Goal: Task Accomplishment & Management: Use online tool/utility

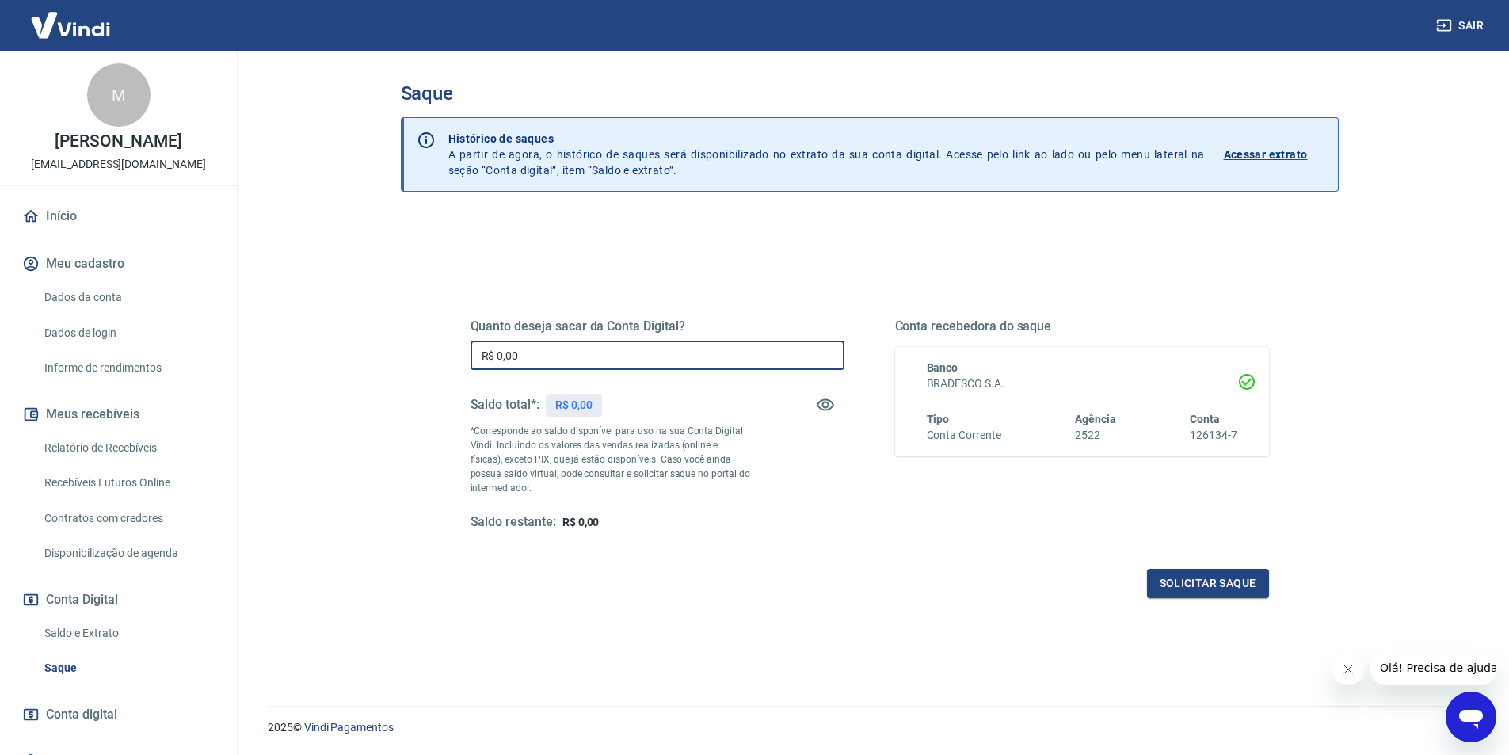
click at [692, 341] on input "R$ 0,00" at bounding box center [658, 355] width 374 height 29
click at [692, 351] on input "R$ 0,00" at bounding box center [658, 355] width 374 height 29
click at [747, 350] on input "R$ 0,00" at bounding box center [658, 355] width 374 height 29
type input "R$ 1.402,39"
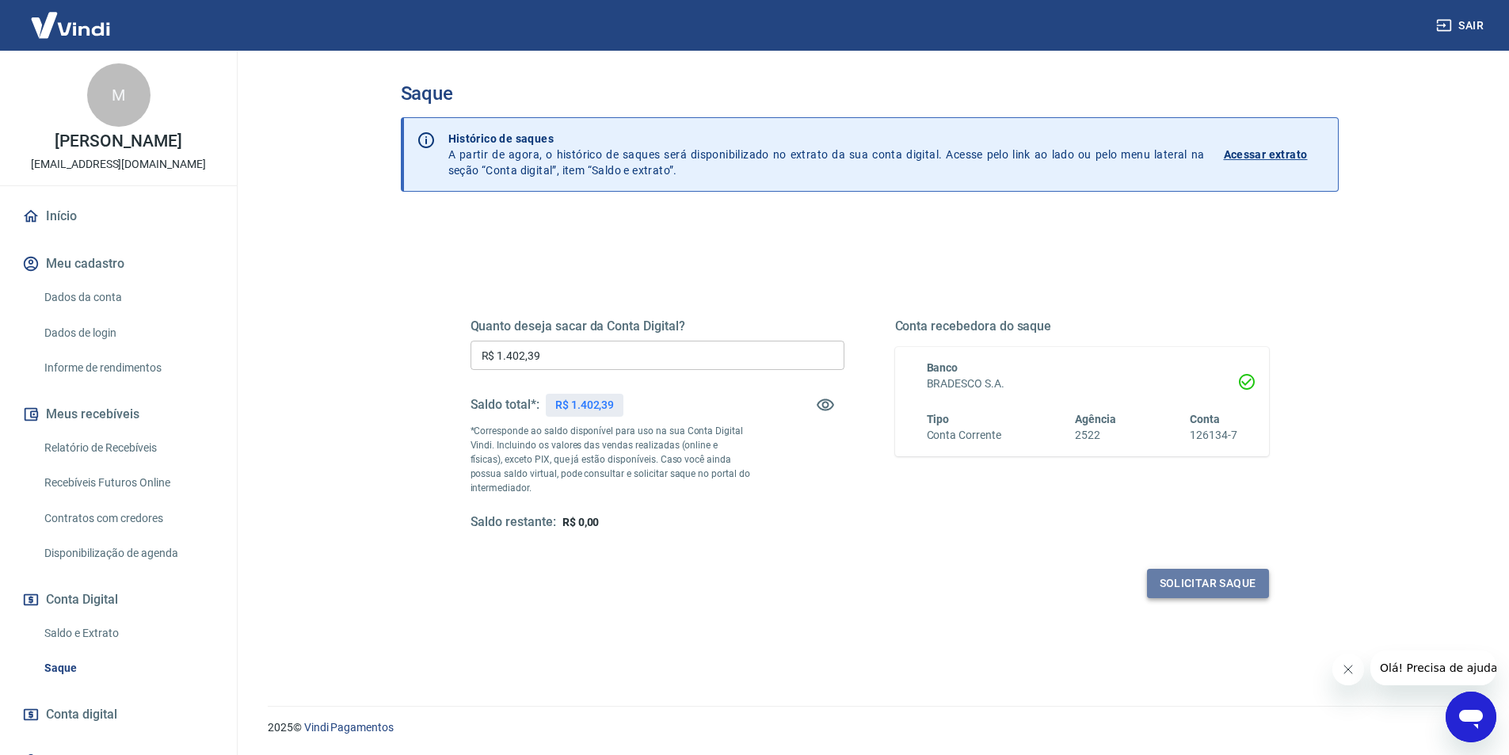
click at [1164, 593] on button "Solicitar saque" at bounding box center [1208, 583] width 122 height 29
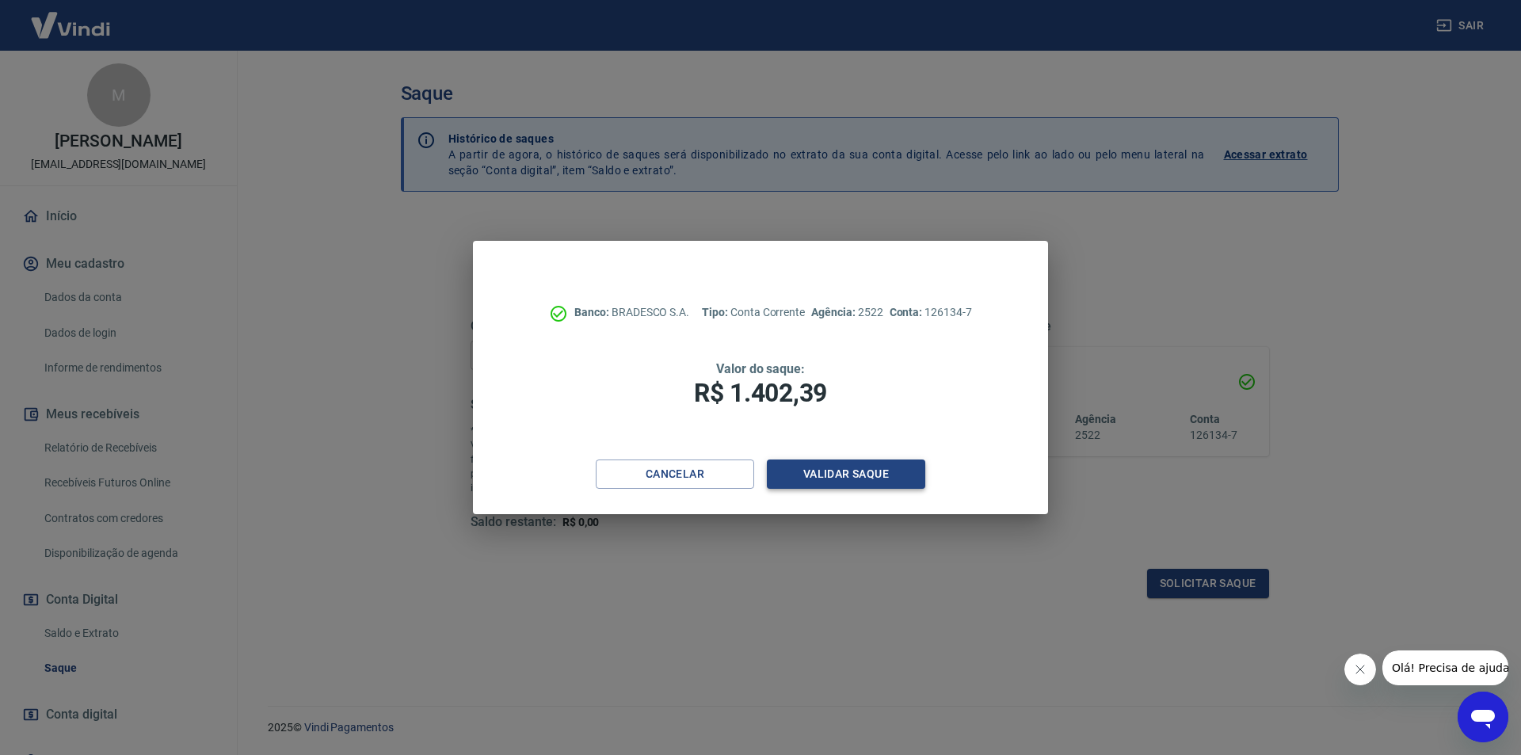
click at [842, 475] on button "Validar saque" at bounding box center [846, 474] width 158 height 29
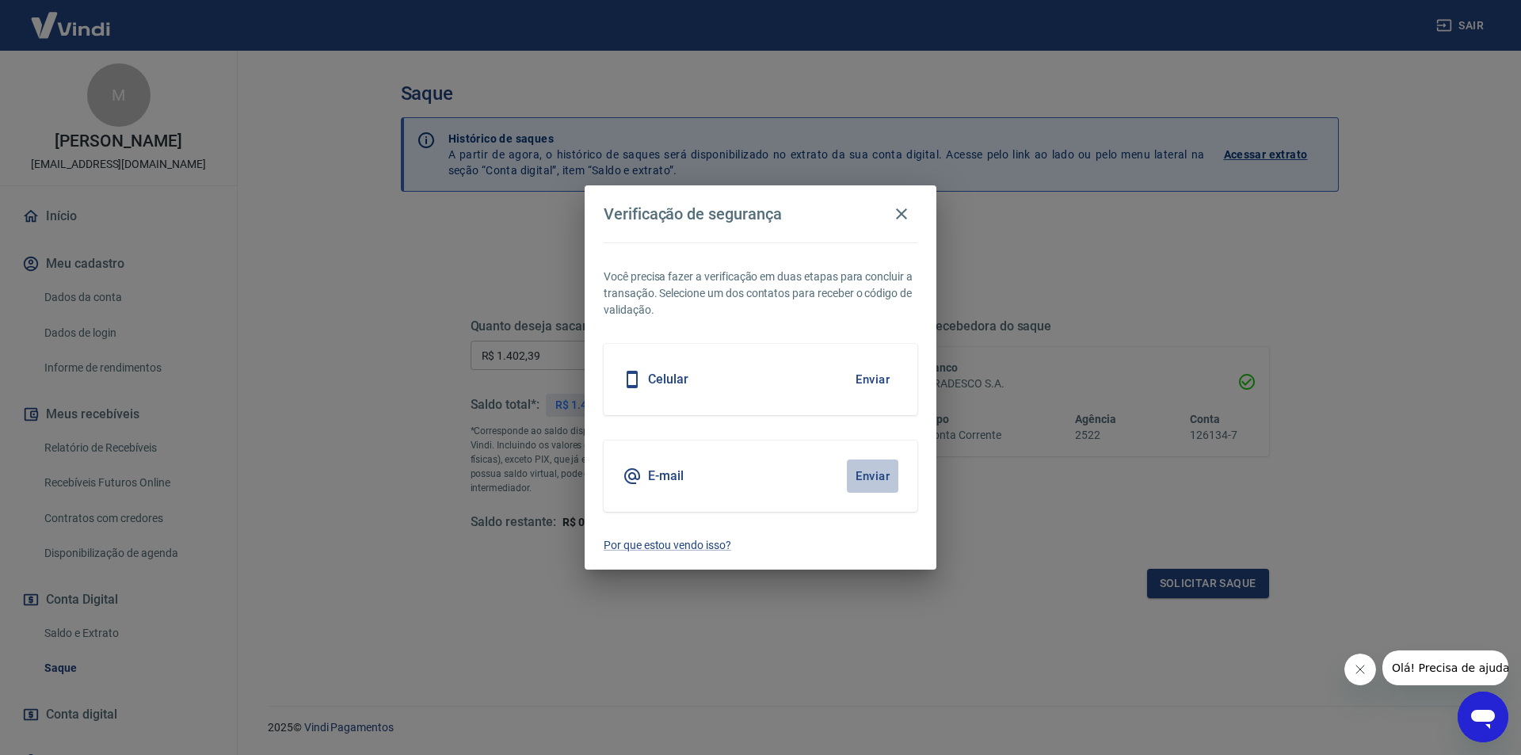
click at [868, 481] on button "Enviar" at bounding box center [872, 476] width 51 height 33
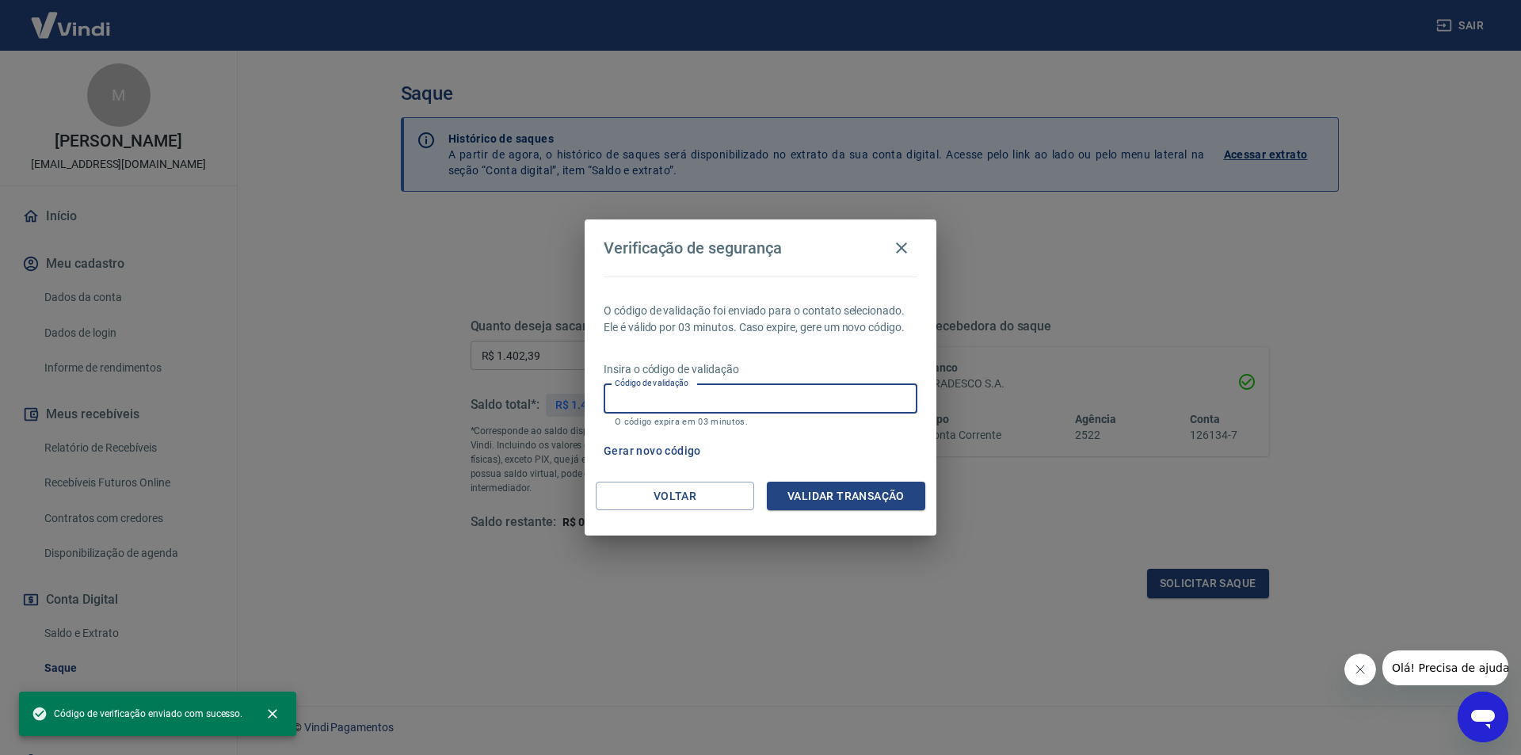
click at [808, 398] on input "Código de validação" at bounding box center [761, 398] width 314 height 29
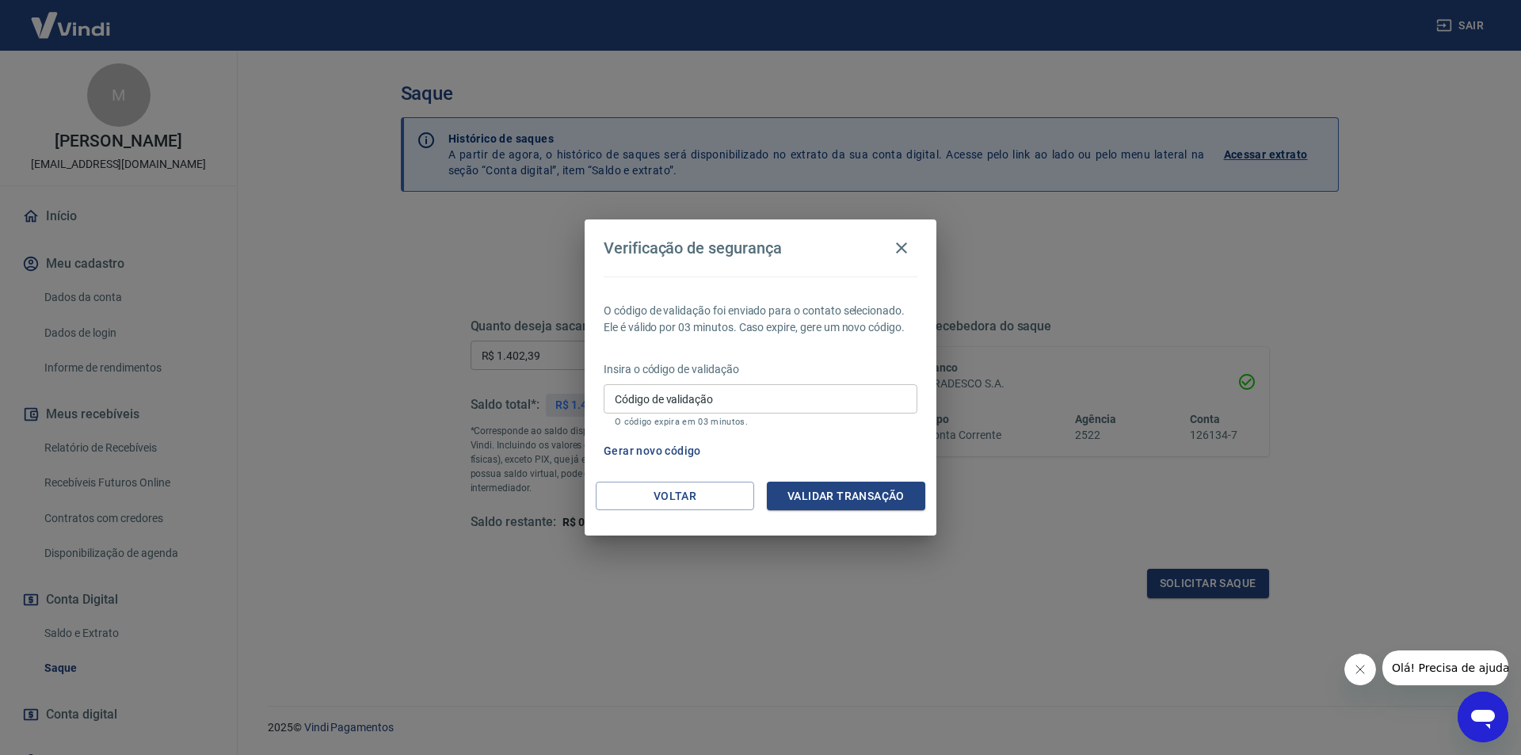
click at [1168, 249] on div "Verificação de segurança O código de validação foi enviado para o contato selec…" at bounding box center [760, 377] width 1521 height 755
click at [899, 246] on icon "button" at bounding box center [901, 247] width 11 height 11
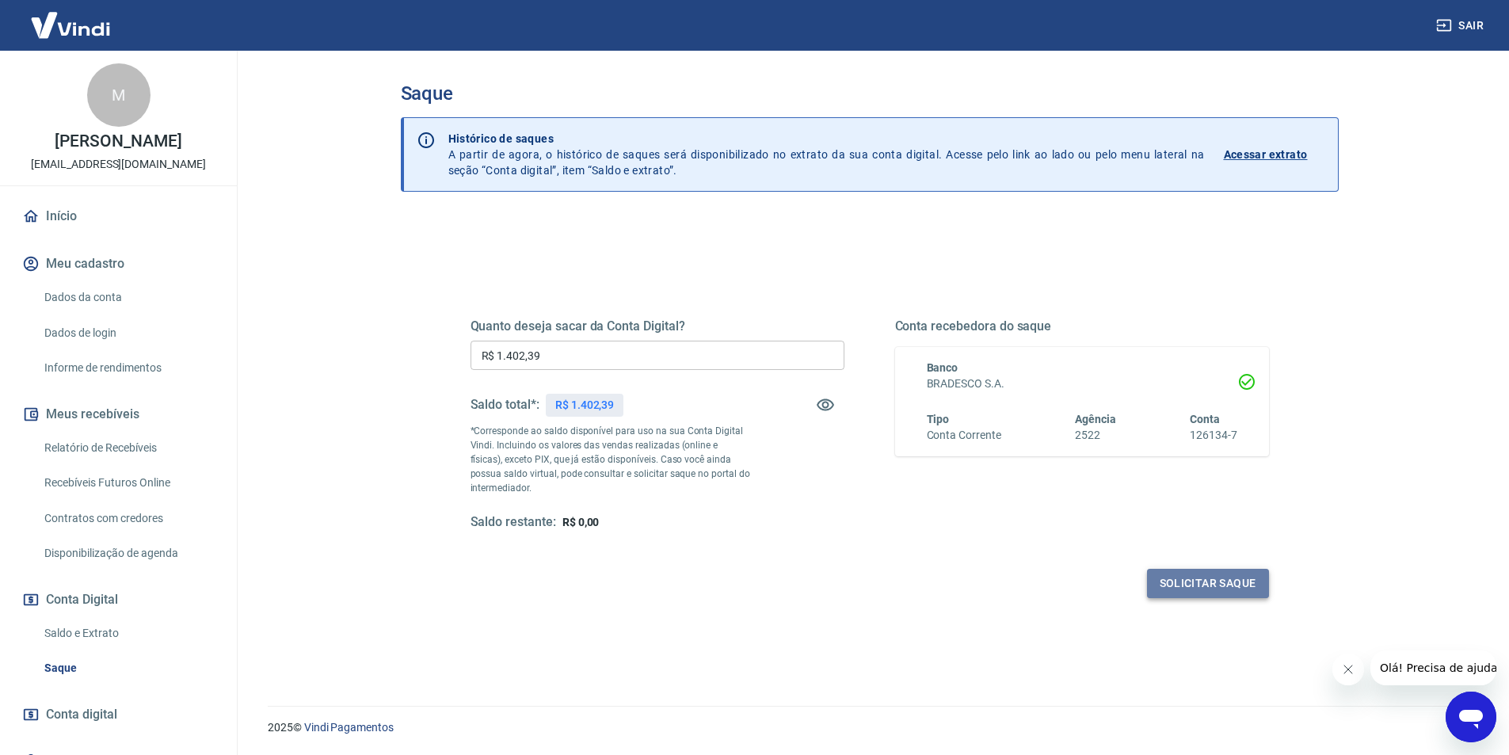
click at [1211, 589] on button "Solicitar saque" at bounding box center [1208, 583] width 122 height 29
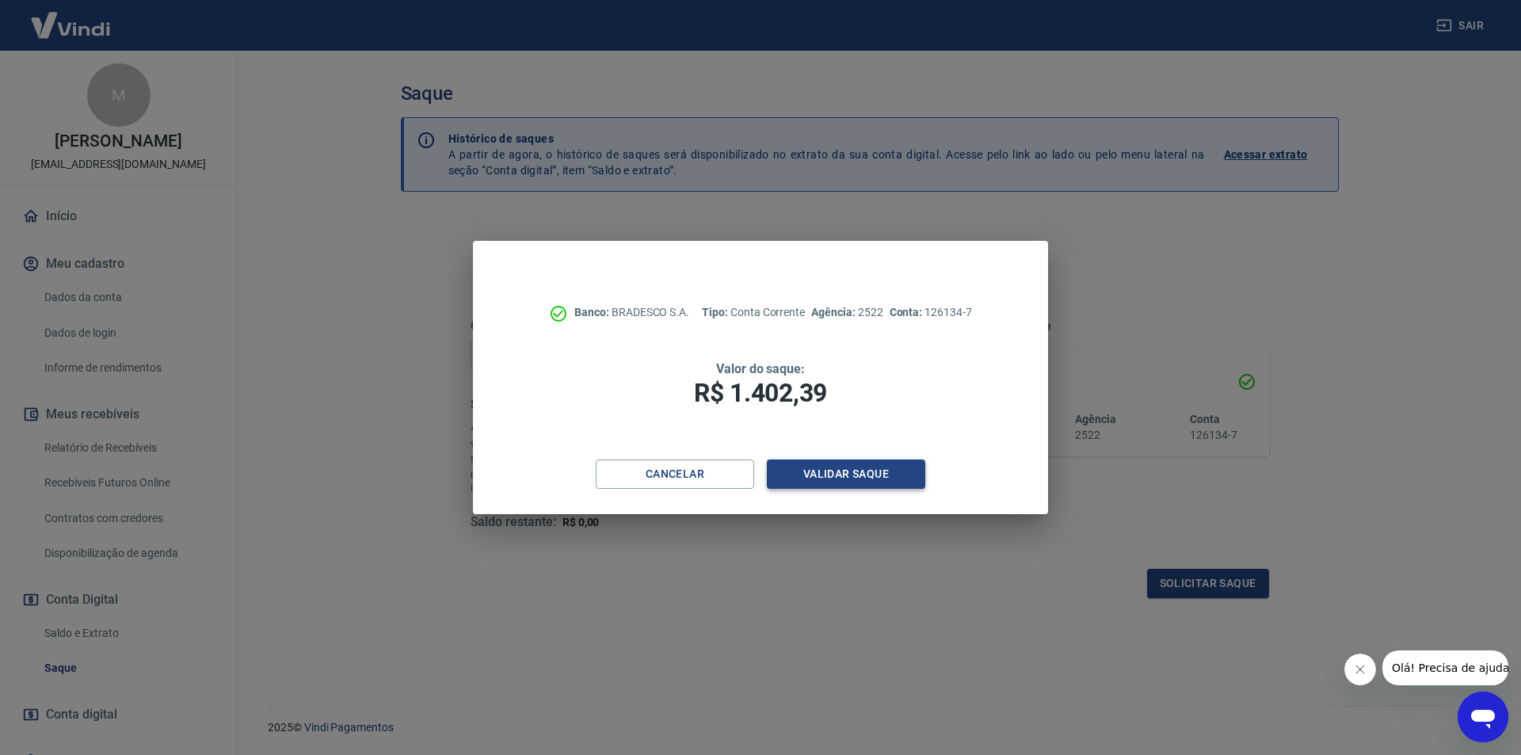
click at [815, 477] on button "Validar saque" at bounding box center [846, 474] width 158 height 29
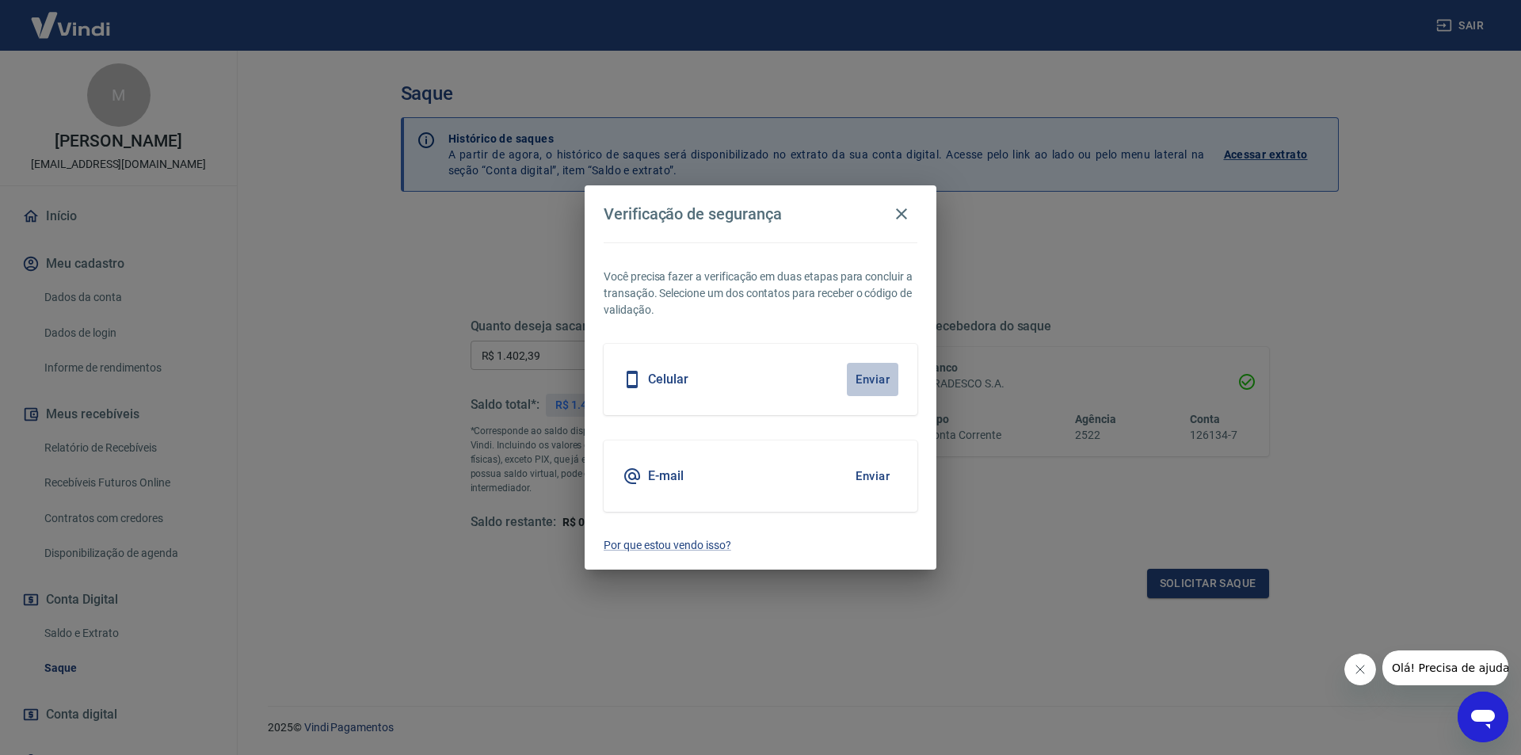
click at [875, 377] on button "Enviar" at bounding box center [872, 379] width 51 height 33
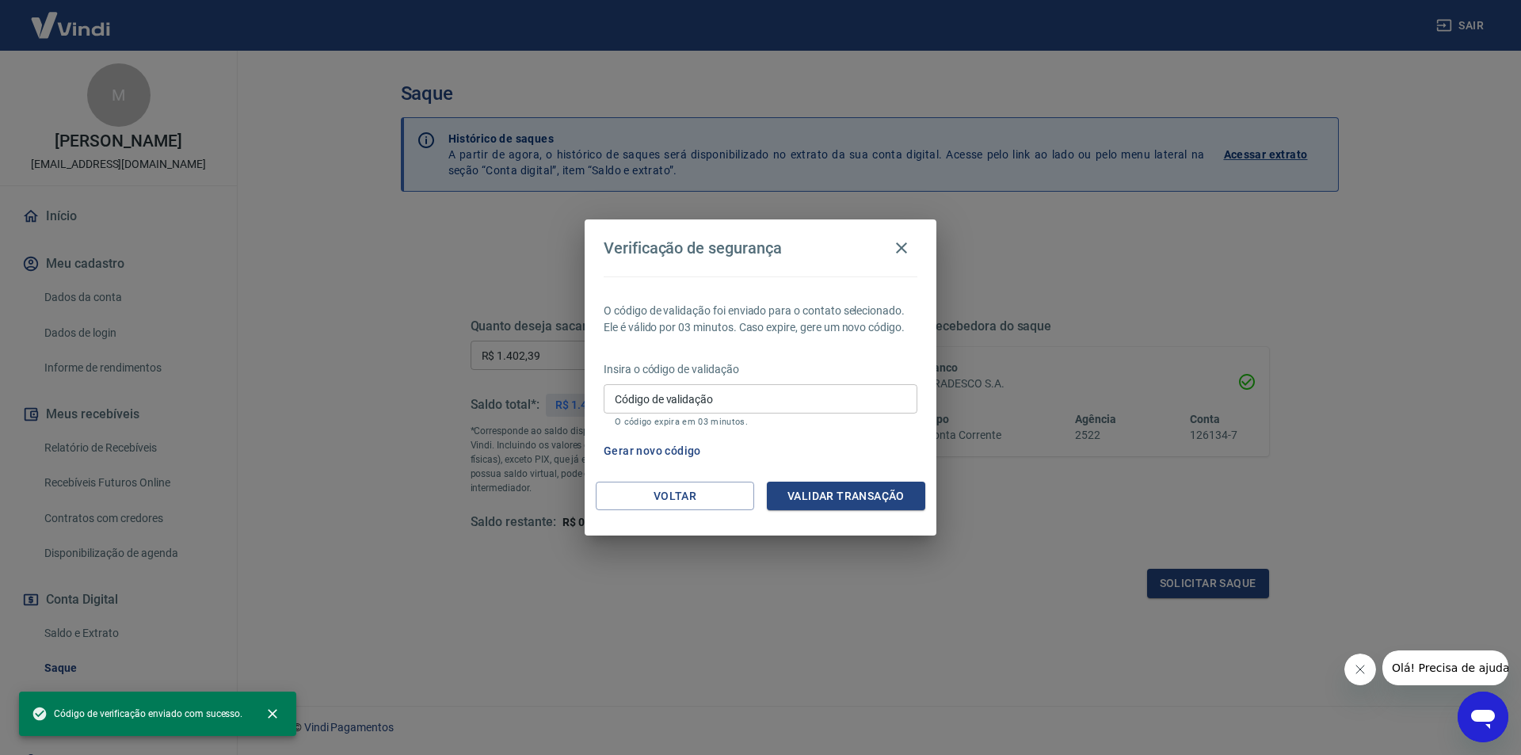
click at [753, 402] on input "Código de validação" at bounding box center [761, 398] width 314 height 29
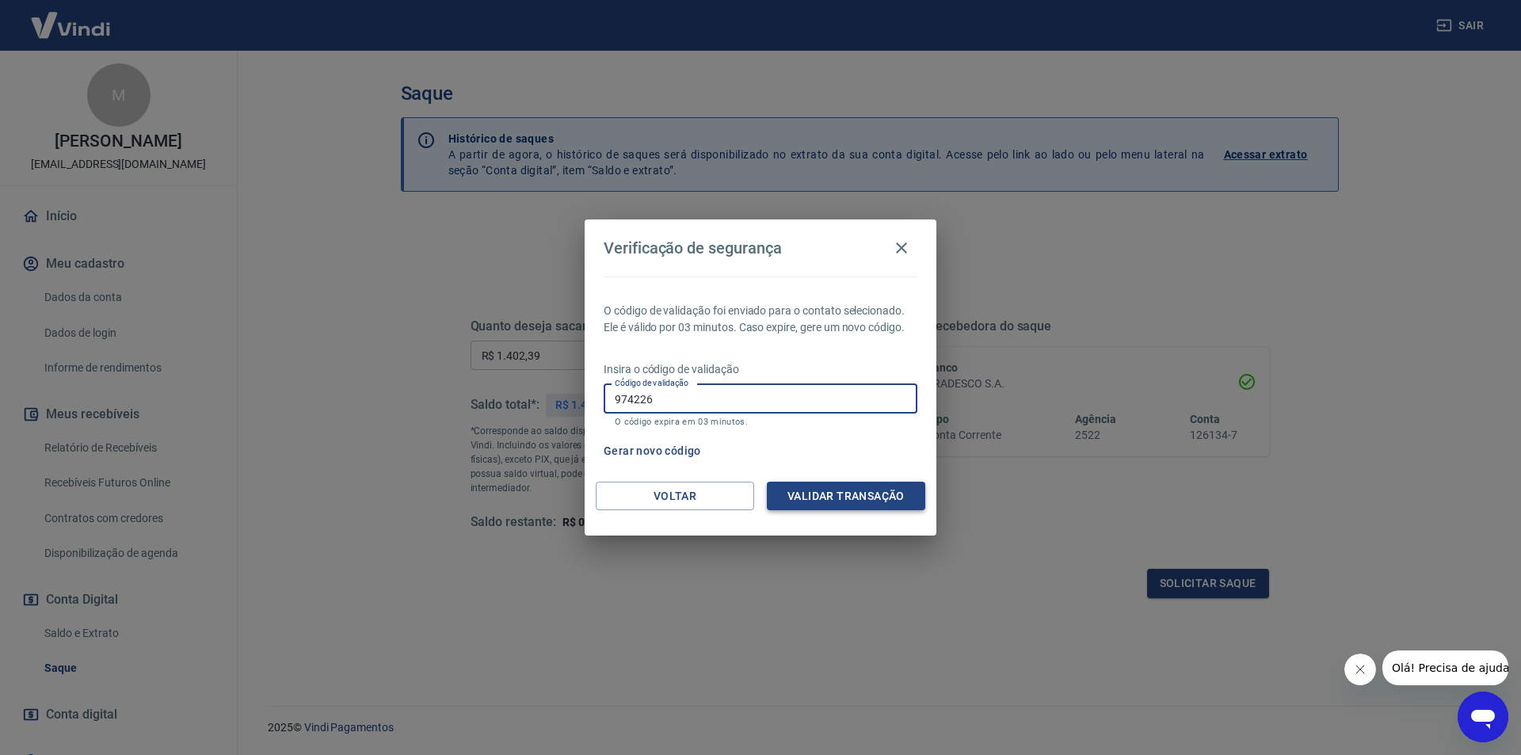
type input "974226"
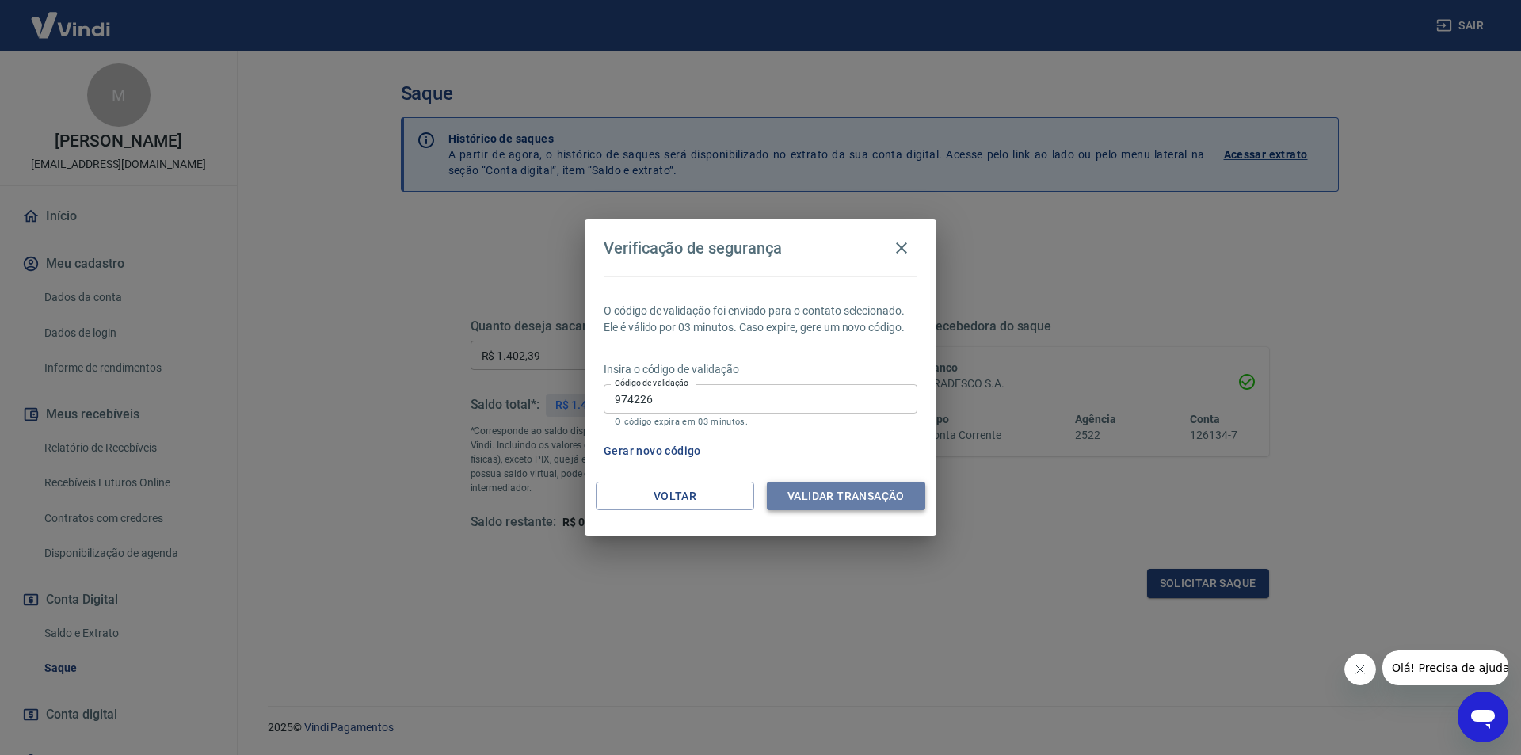
click at [868, 494] on button "Validar transação" at bounding box center [846, 496] width 158 height 29
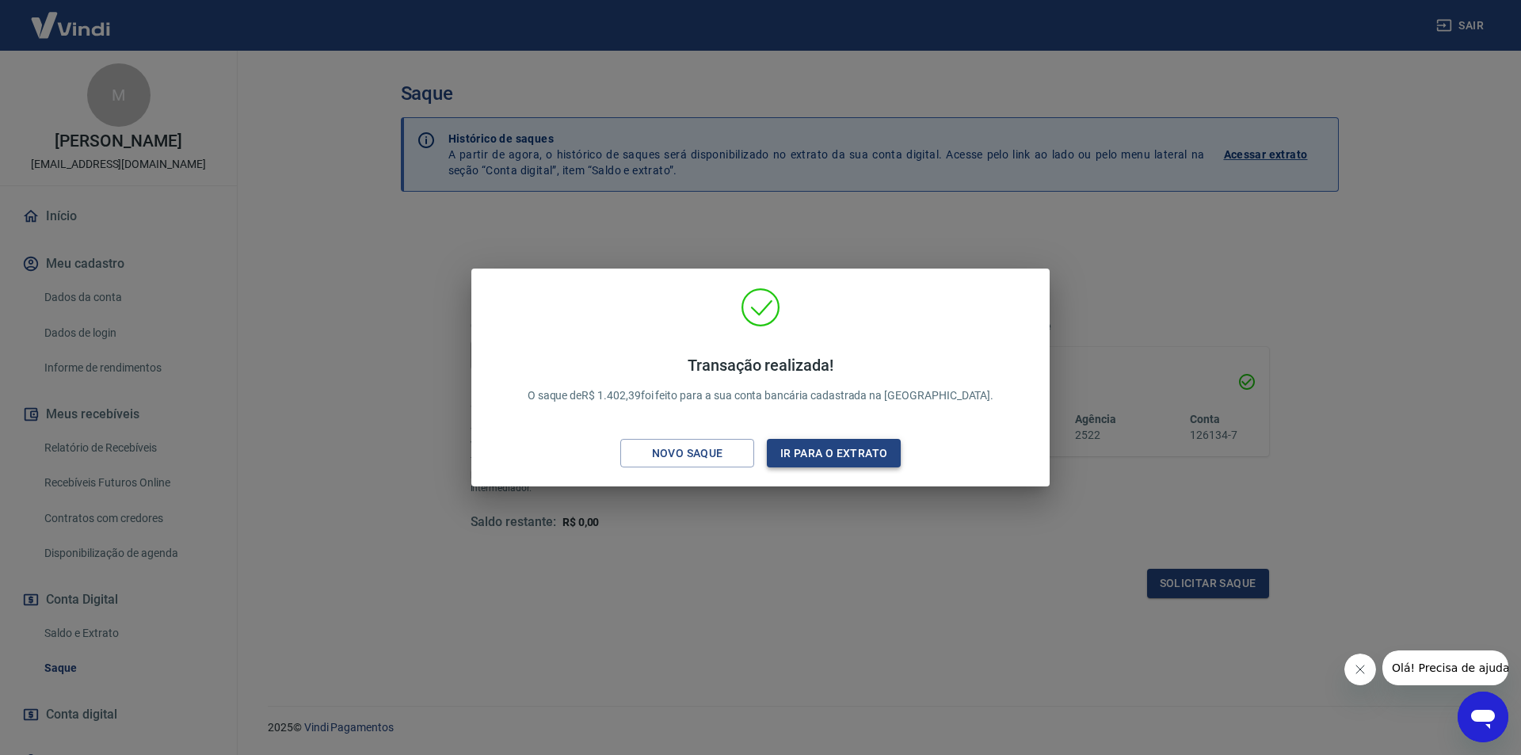
click at [822, 447] on button "Ir para o extrato" at bounding box center [834, 453] width 134 height 29
